Goal: Find specific page/section: Find specific page/section

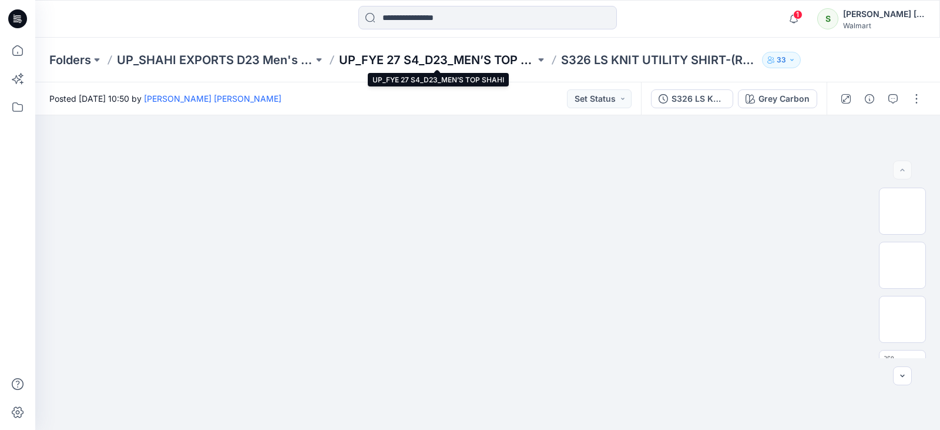
drag, startPoint x: 0, startPoint y: 0, endPoint x: 402, endPoint y: 56, distance: 405.9
click at [402, 56] on p "UP_FYE 27 S4_D23_MEN’S TOP SHAHI" at bounding box center [437, 60] width 196 height 16
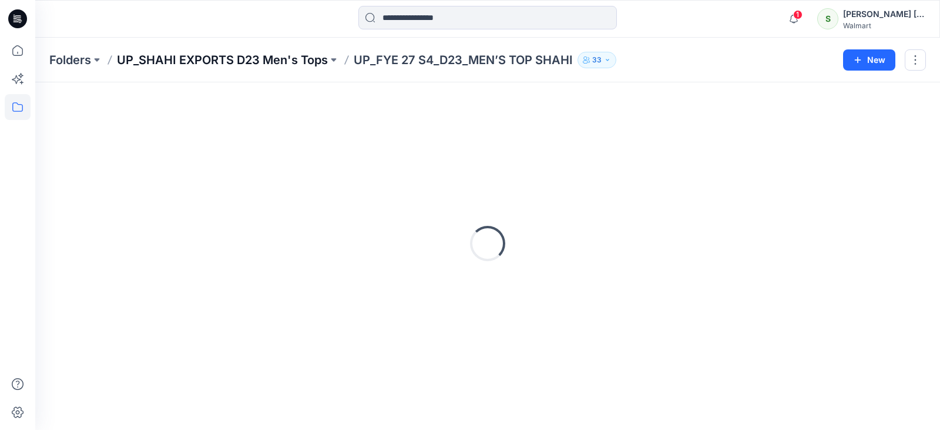
click at [284, 64] on p "UP_SHAHI EXPORTS D23 Men's Tops" at bounding box center [222, 60] width 211 height 16
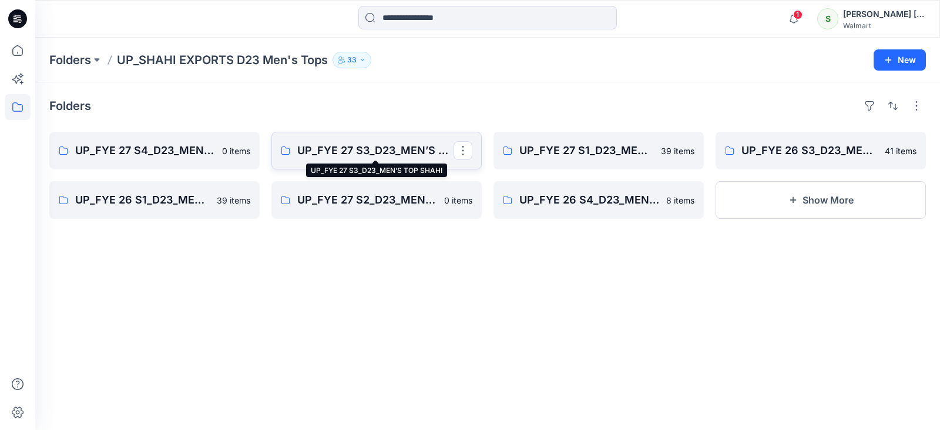
click at [357, 148] on p "UP_FYE 27 S3_D23_MEN’S TOP SHAHI" at bounding box center [375, 150] width 156 height 16
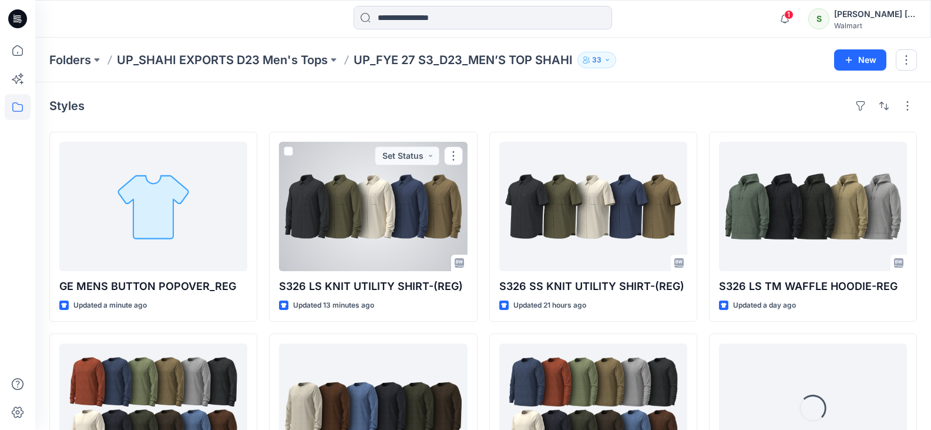
scroll to position [59, 0]
